Goal: Task Accomplishment & Management: Manage account settings

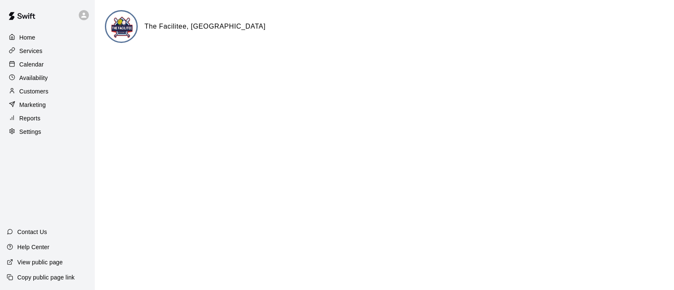
click at [81, 17] on icon at bounding box center [84, 15] width 8 height 8
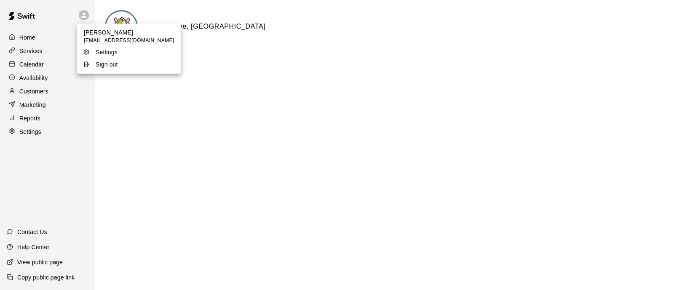
click at [93, 64] on div "Sign out" at bounding box center [110, 64] width 55 height 8
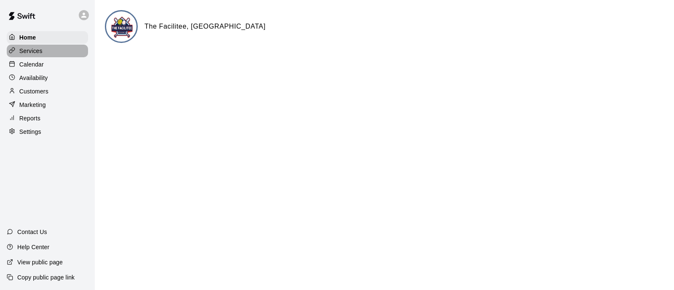
click at [45, 53] on div "Services" at bounding box center [47, 51] width 81 height 13
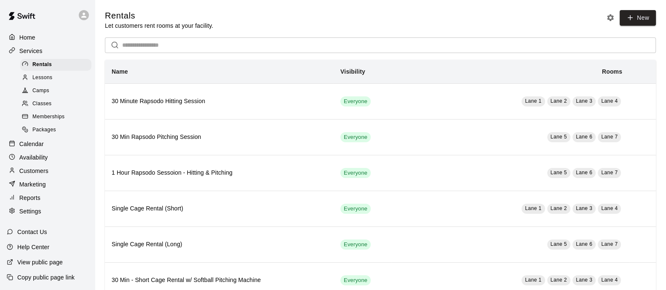
click at [27, 148] on p "Calendar" at bounding box center [31, 144] width 24 height 8
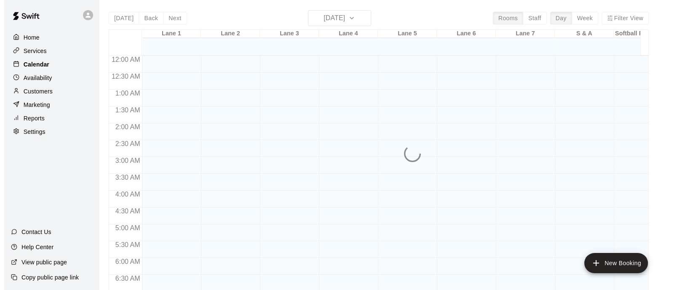
scroll to position [539, 0]
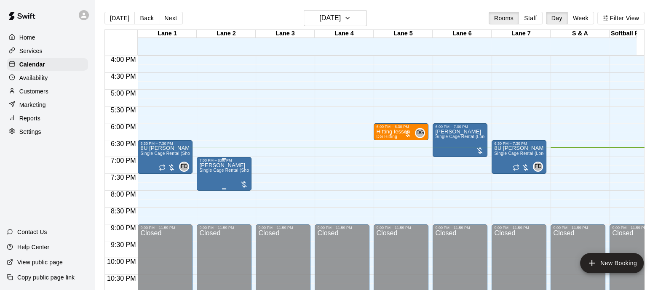
click at [215, 172] on span "Single Cage Rental (Short)" at bounding box center [226, 170] width 54 height 5
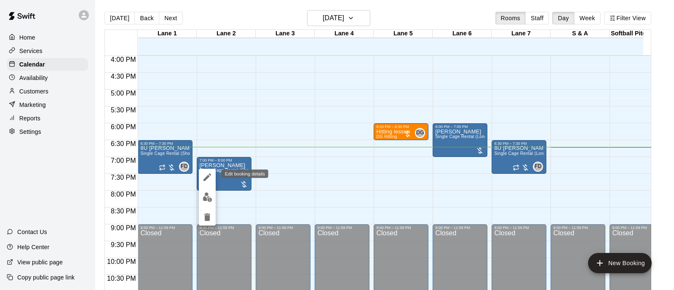
click at [209, 175] on icon "edit" at bounding box center [207, 177] width 10 height 10
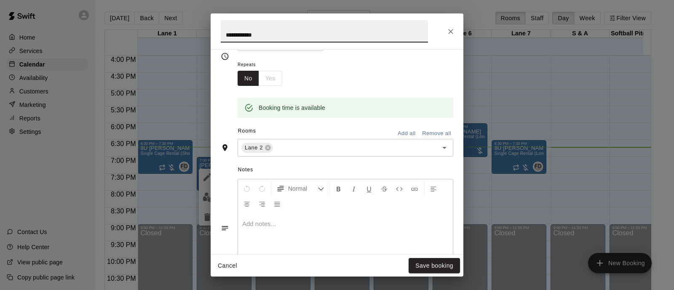
scroll to position [133, 0]
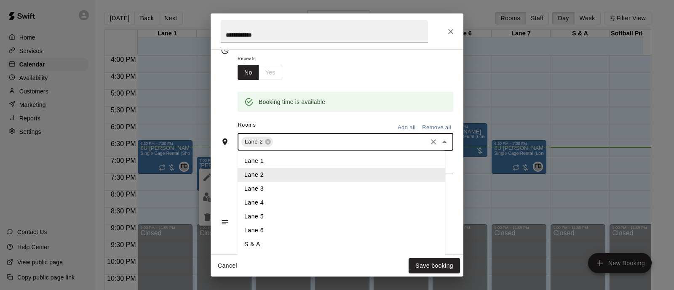
click at [313, 143] on input "text" at bounding box center [350, 142] width 152 height 11
click at [258, 222] on li "Lane 5" at bounding box center [342, 217] width 208 height 14
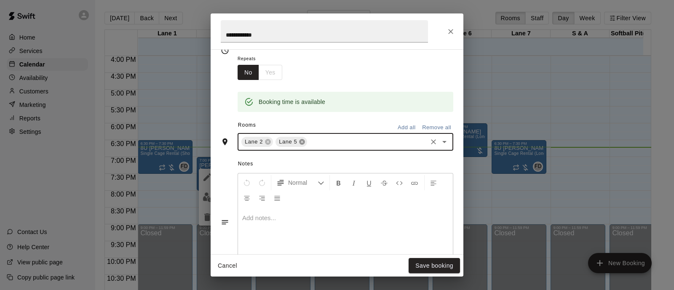
click at [303, 143] on icon at bounding box center [302, 141] width 5 height 5
type input "*"
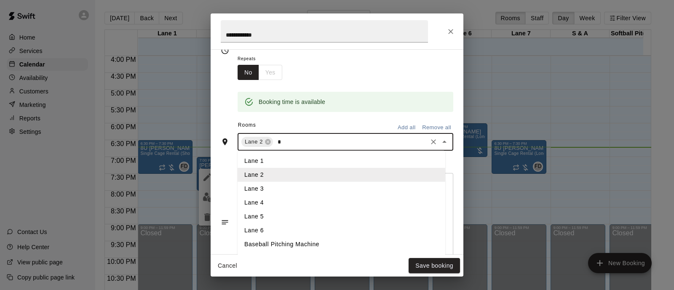
click at [249, 230] on li "Lane 6" at bounding box center [342, 231] width 208 height 14
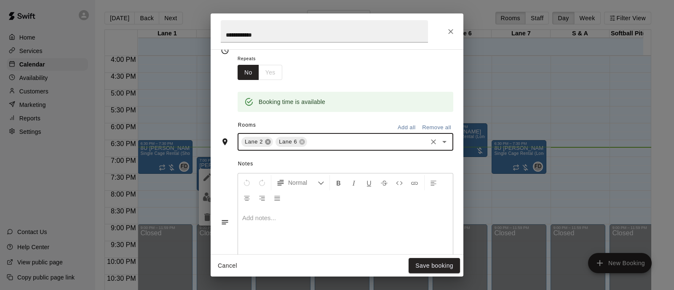
click at [269, 142] on icon at bounding box center [267, 141] width 5 height 5
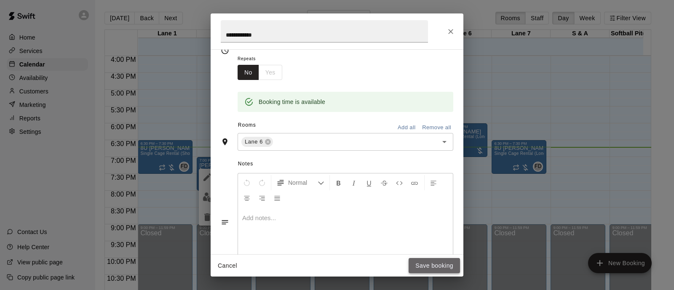
click at [436, 267] on button "Save booking" at bounding box center [434, 266] width 51 height 16
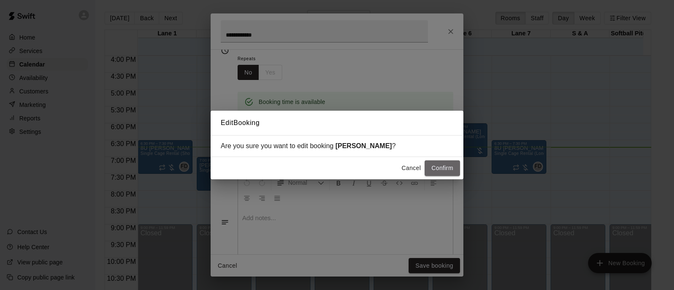
click at [437, 176] on button "Confirm" at bounding box center [442, 168] width 35 height 16
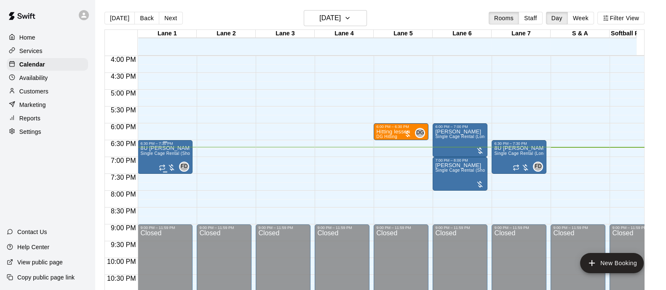
click at [150, 157] on div "8U Sassy Sluggers Single Cage Rental (Short)" at bounding box center [165, 291] width 50 height 290
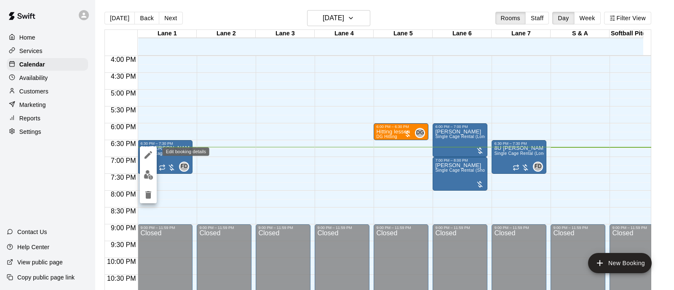
click at [145, 155] on icon "edit" at bounding box center [148, 155] width 10 height 10
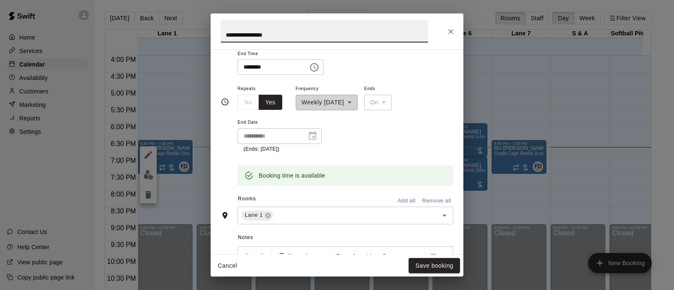
scroll to position [105, 0]
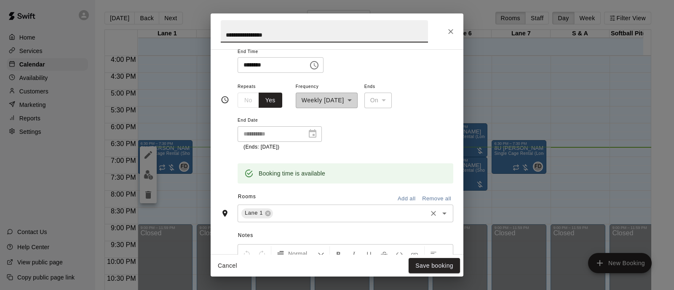
click at [305, 213] on input "text" at bounding box center [350, 213] width 152 height 11
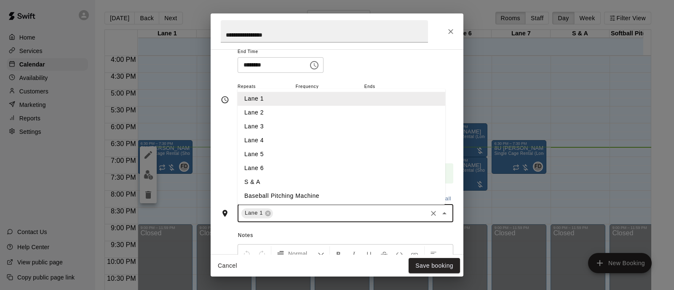
click at [263, 154] on li "Lane 5" at bounding box center [342, 154] width 208 height 14
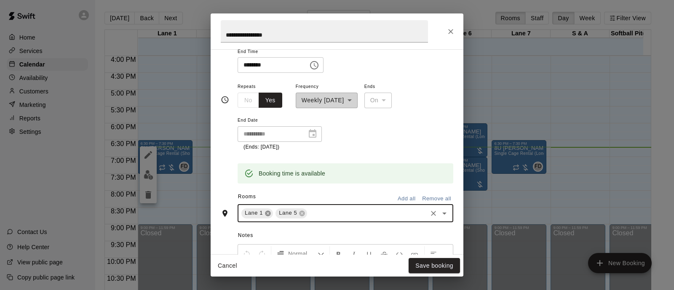
click at [270, 216] on icon at bounding box center [268, 213] width 7 height 7
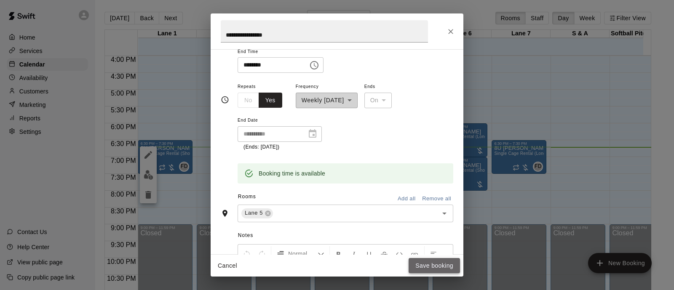
click at [433, 268] on button "Save booking" at bounding box center [434, 266] width 51 height 16
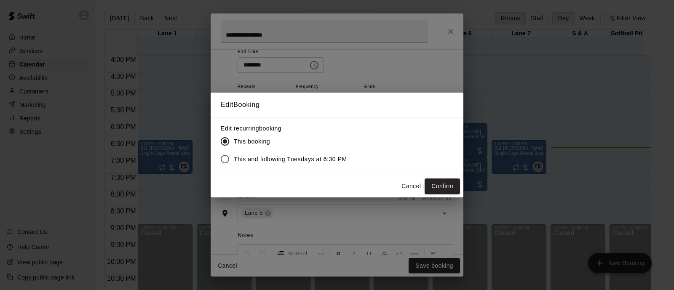
click at [310, 160] on span "This and following Tuesdays at 6:30 PM" at bounding box center [290, 159] width 113 height 9
click at [447, 190] on button "Confirm" at bounding box center [442, 187] width 35 height 16
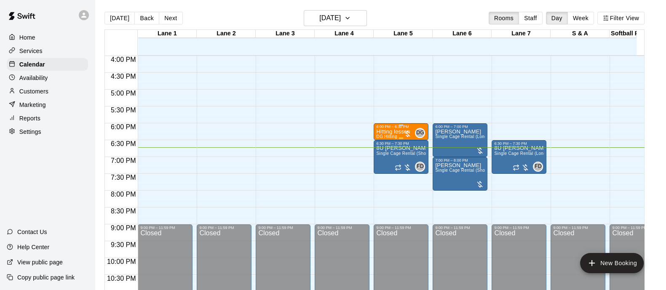
click at [388, 132] on p "Hitting lesson" at bounding box center [393, 132] width 34 height 0
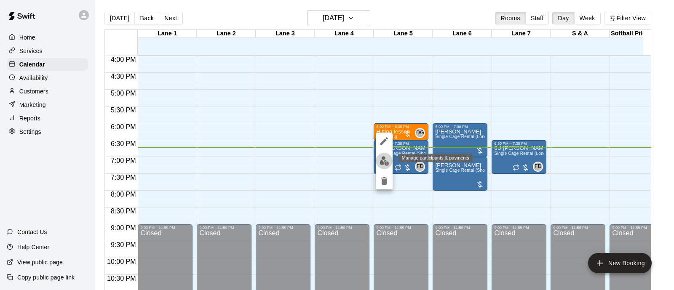
click at [385, 160] on img "edit" at bounding box center [385, 161] width 10 height 10
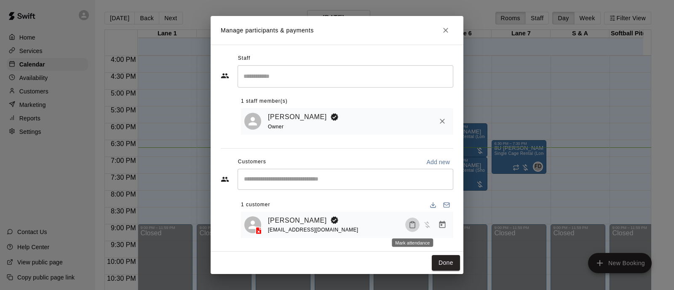
click at [412, 228] on icon "Mark attendance" at bounding box center [413, 225] width 8 height 8
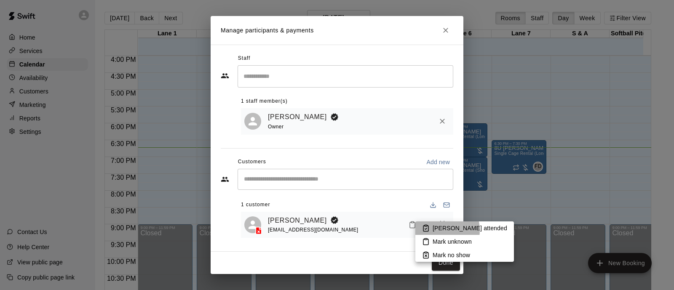
click at [436, 230] on p "[PERSON_NAME] attended" at bounding box center [470, 228] width 75 height 8
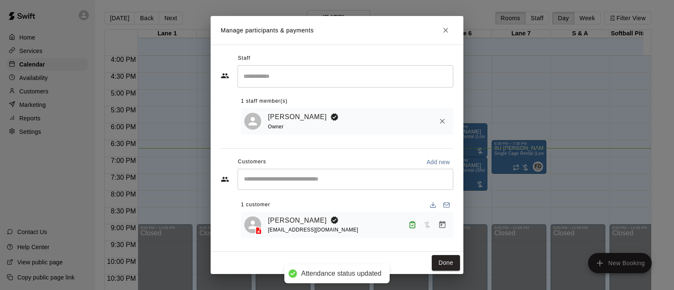
click at [440, 221] on icon "Manage bookings & payment" at bounding box center [442, 225] width 8 height 8
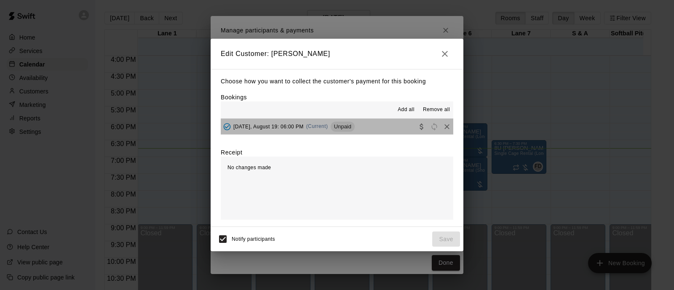
click at [372, 125] on button "[DATE], August 19: 06:00 PM (Current) Unpaid" at bounding box center [337, 127] width 233 height 16
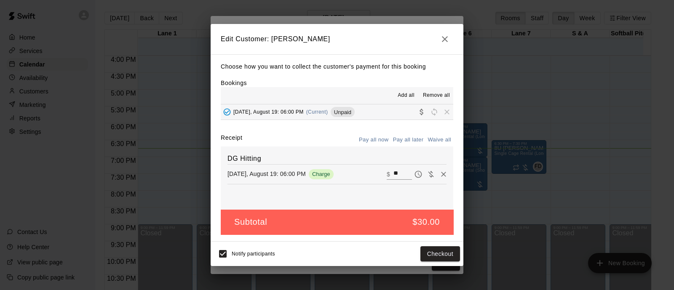
click at [443, 43] on icon "button" at bounding box center [445, 39] width 10 height 10
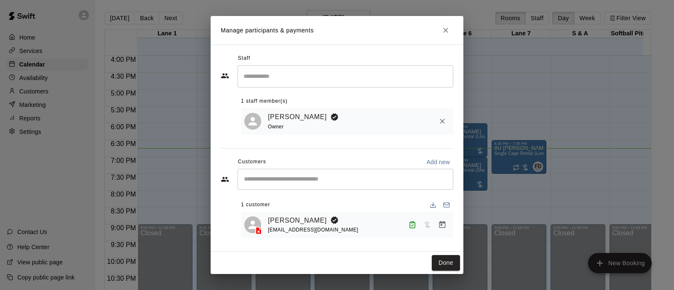
click at [449, 27] on icon "Close" at bounding box center [445, 30] width 8 height 8
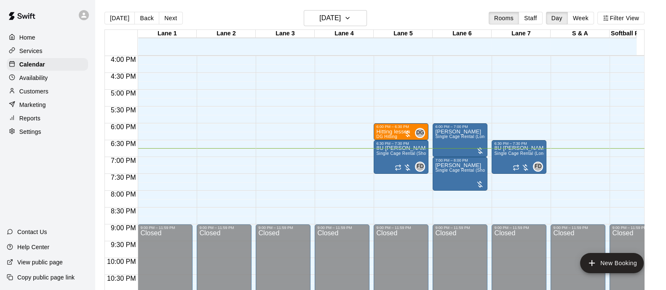
click at [29, 136] on p "Settings" at bounding box center [30, 132] width 22 height 8
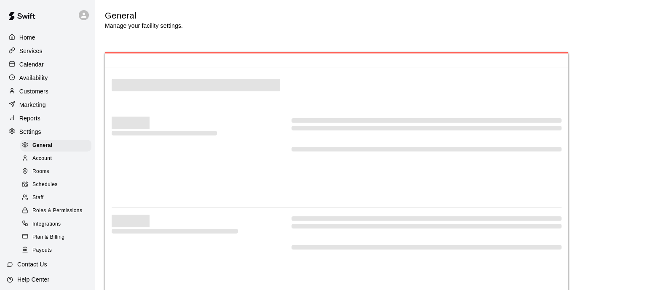
select select "**"
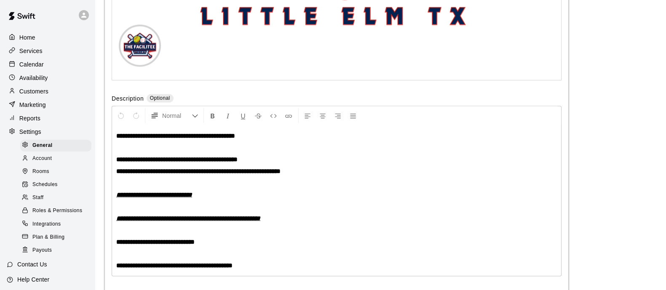
scroll to position [1990, 0]
click at [34, 122] on p "Reports" at bounding box center [29, 118] width 21 height 8
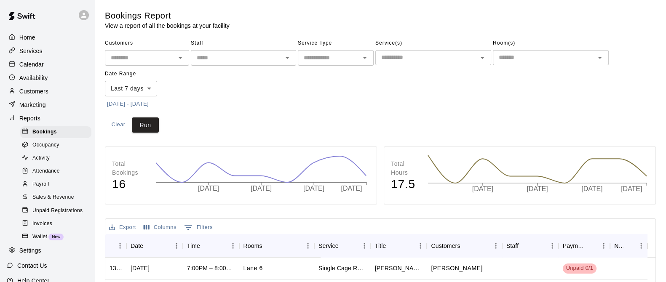
click at [47, 202] on span "Sales & Revenue" at bounding box center [53, 197] width 42 height 8
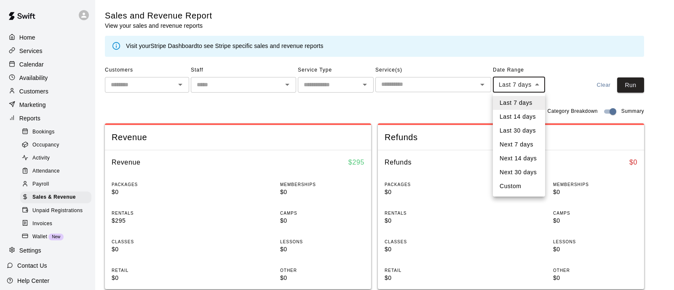
click at [520, 131] on li "Last 30 days" at bounding box center [519, 131] width 52 height 14
type input "*****"
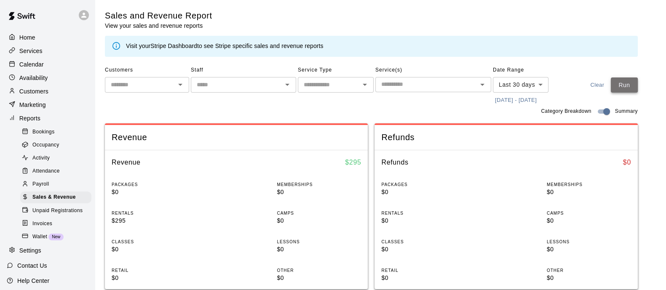
click at [626, 91] on button "Run" at bounding box center [624, 86] width 27 height 16
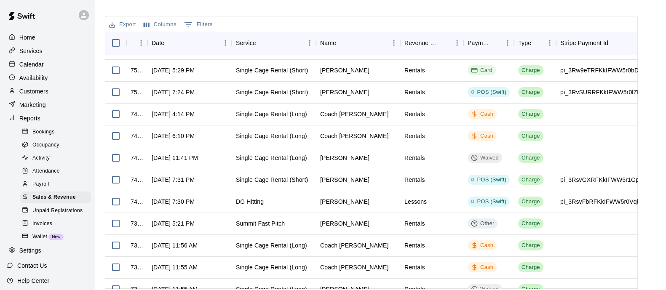
scroll to position [105, 0]
click at [446, 203] on div "Lessons" at bounding box center [431, 202] width 63 height 22
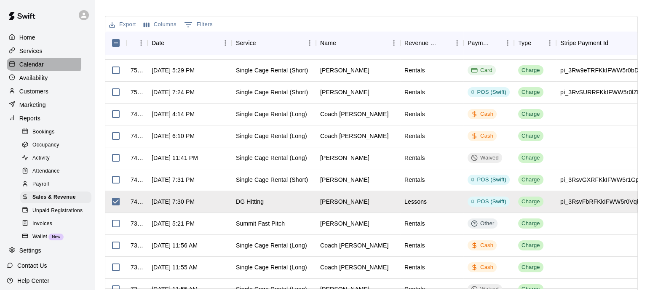
click at [30, 64] on p "Calendar" at bounding box center [31, 64] width 24 height 8
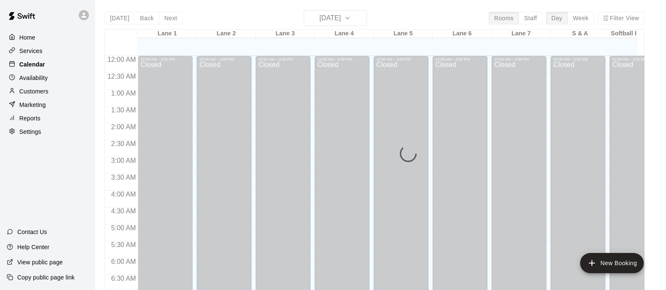
scroll to position [539, 0]
